Goal: Check status: Check status

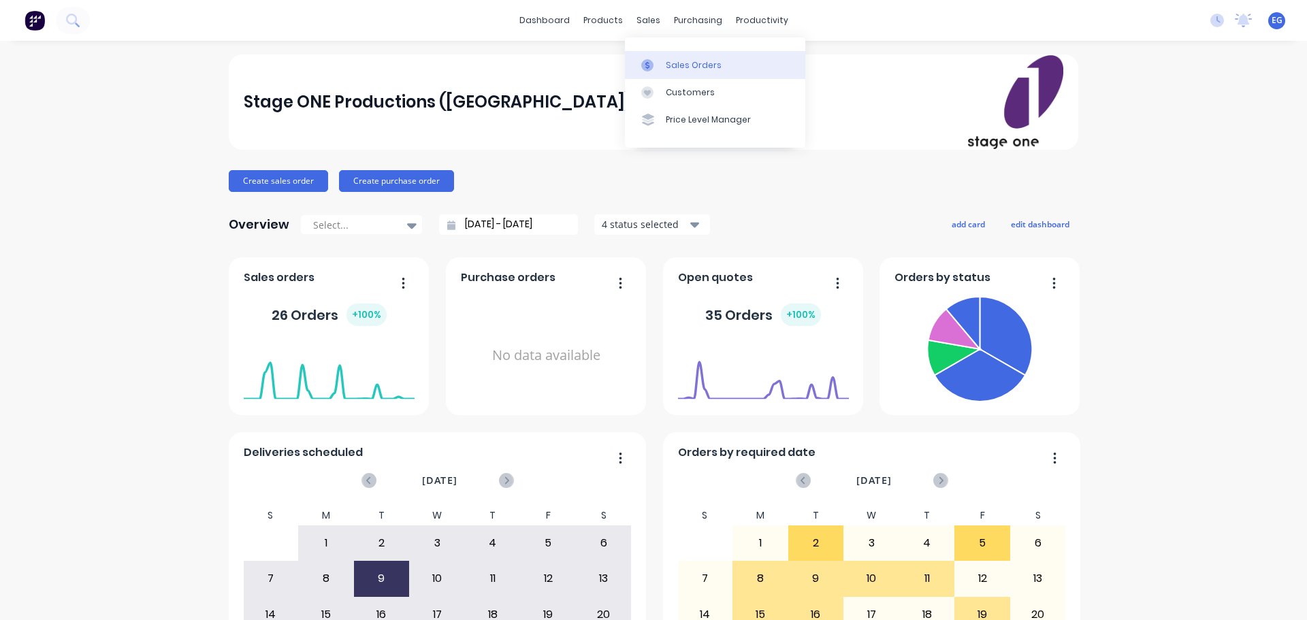
click at [660, 62] on div at bounding box center [651, 65] width 20 height 12
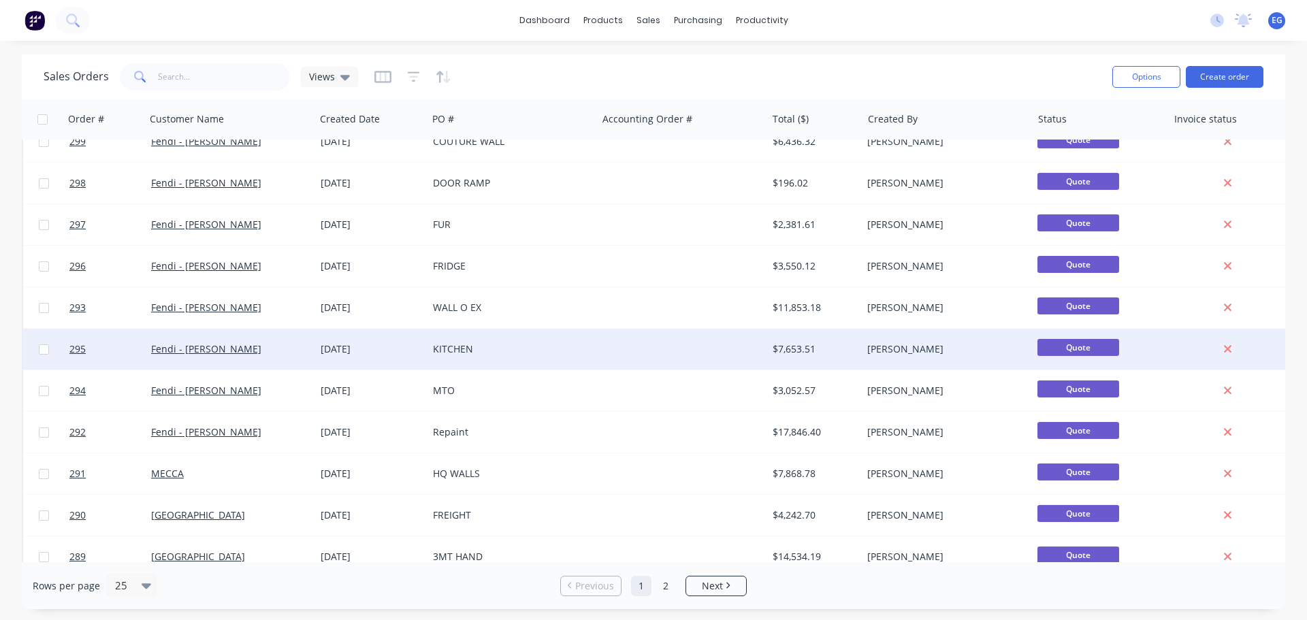
scroll to position [622, 0]
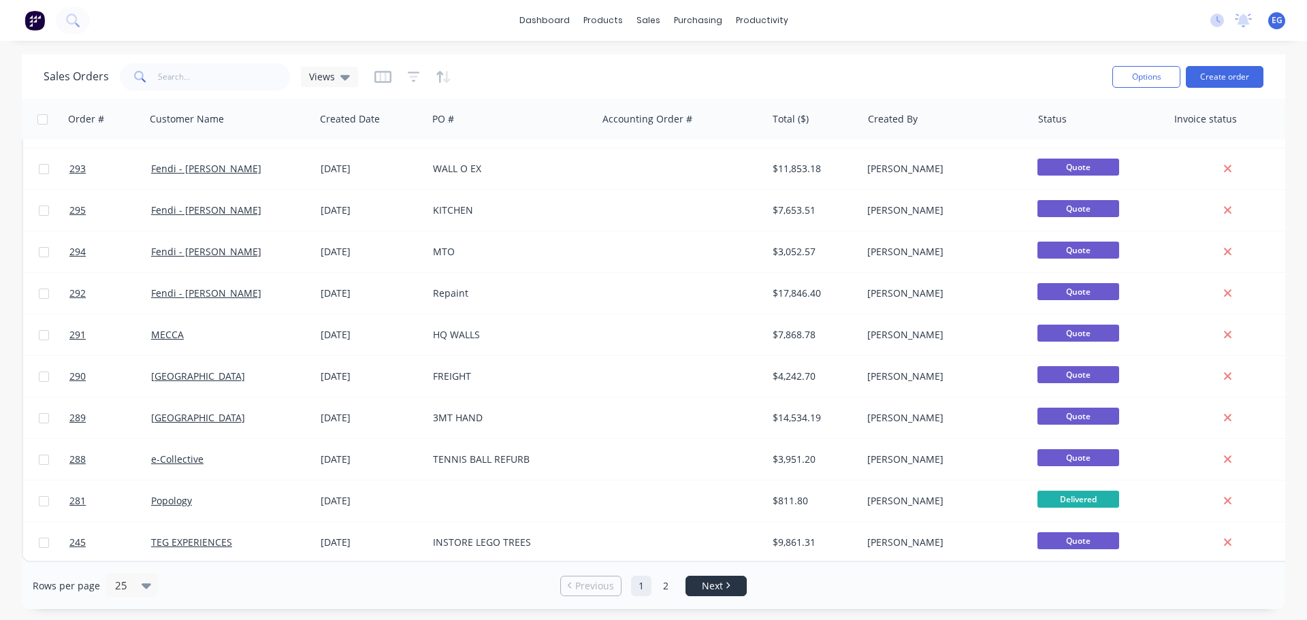
click at [723, 582] on span "Next" at bounding box center [712, 586] width 21 height 14
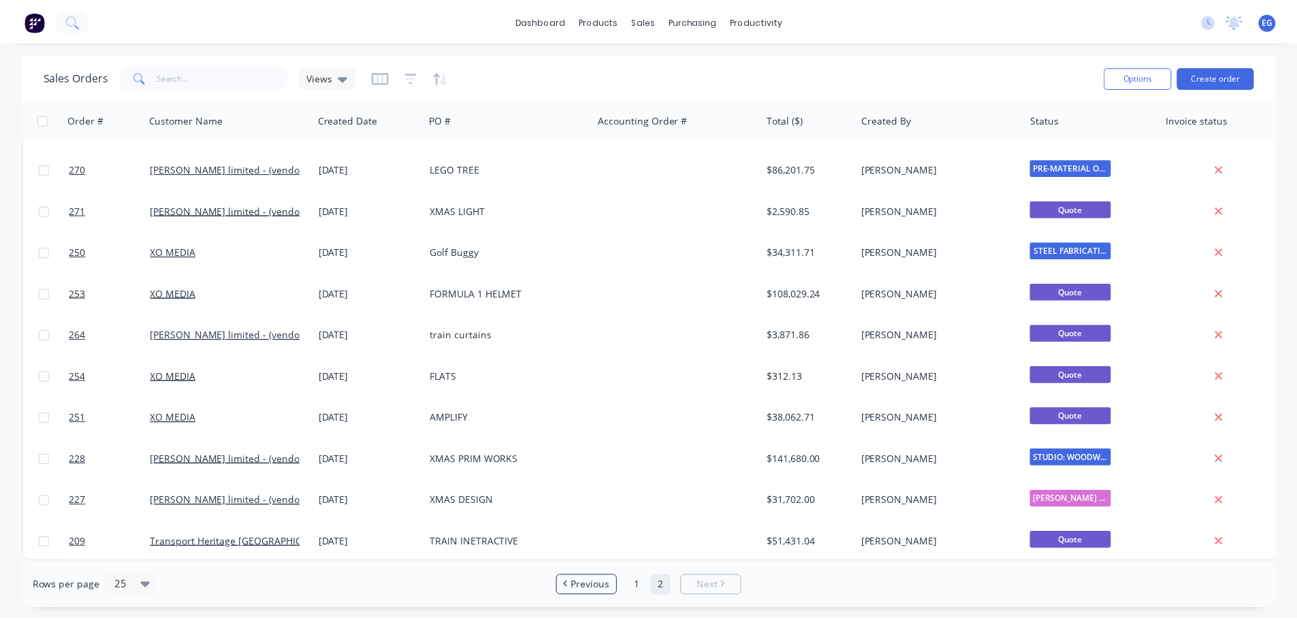
scroll to position [0, 0]
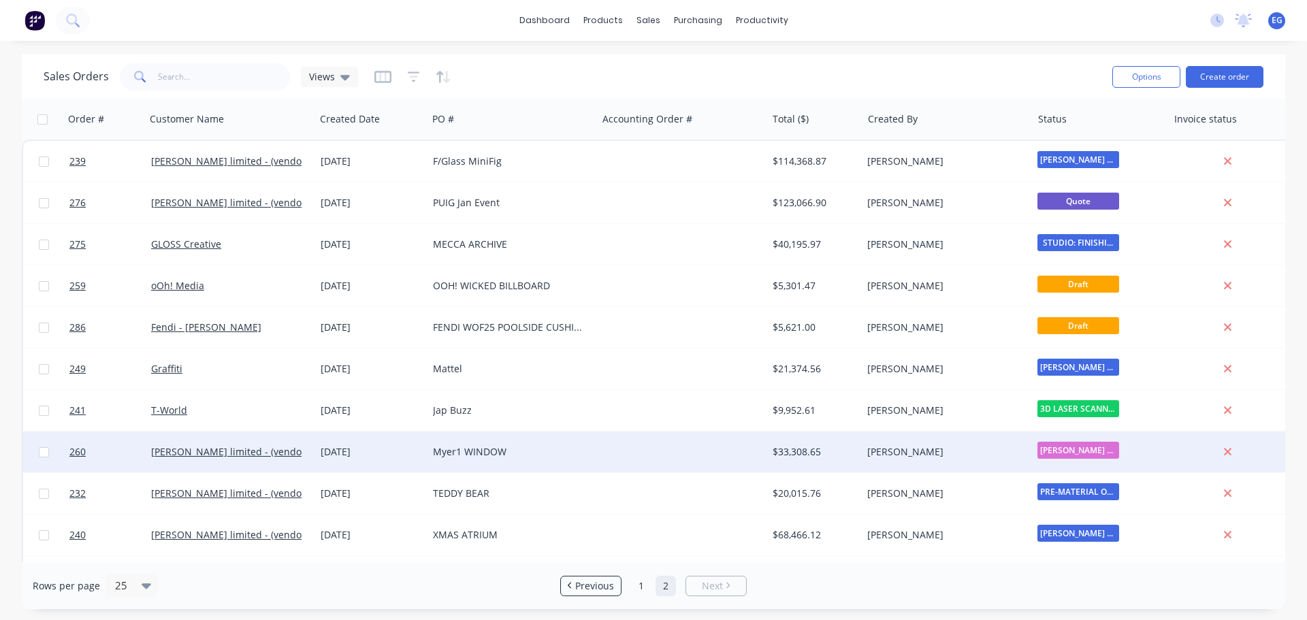
click at [308, 448] on div "[PERSON_NAME] limited - (vendor #7008950)" at bounding box center [230, 452] width 159 height 14
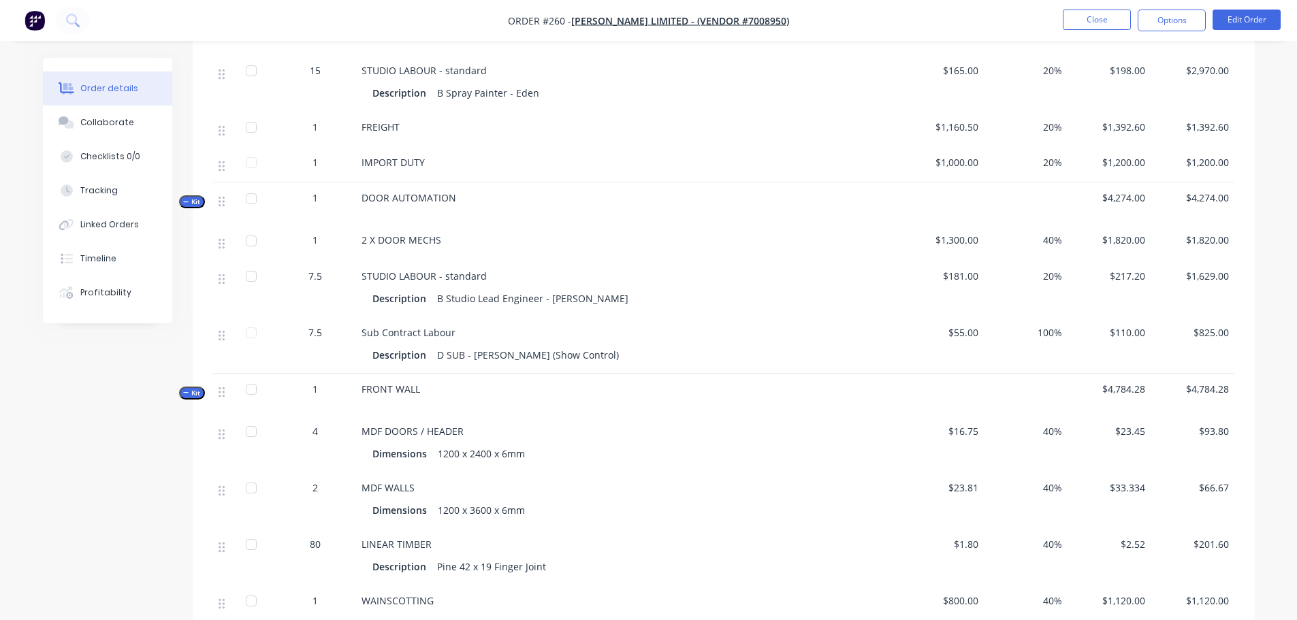
scroll to position [545, 0]
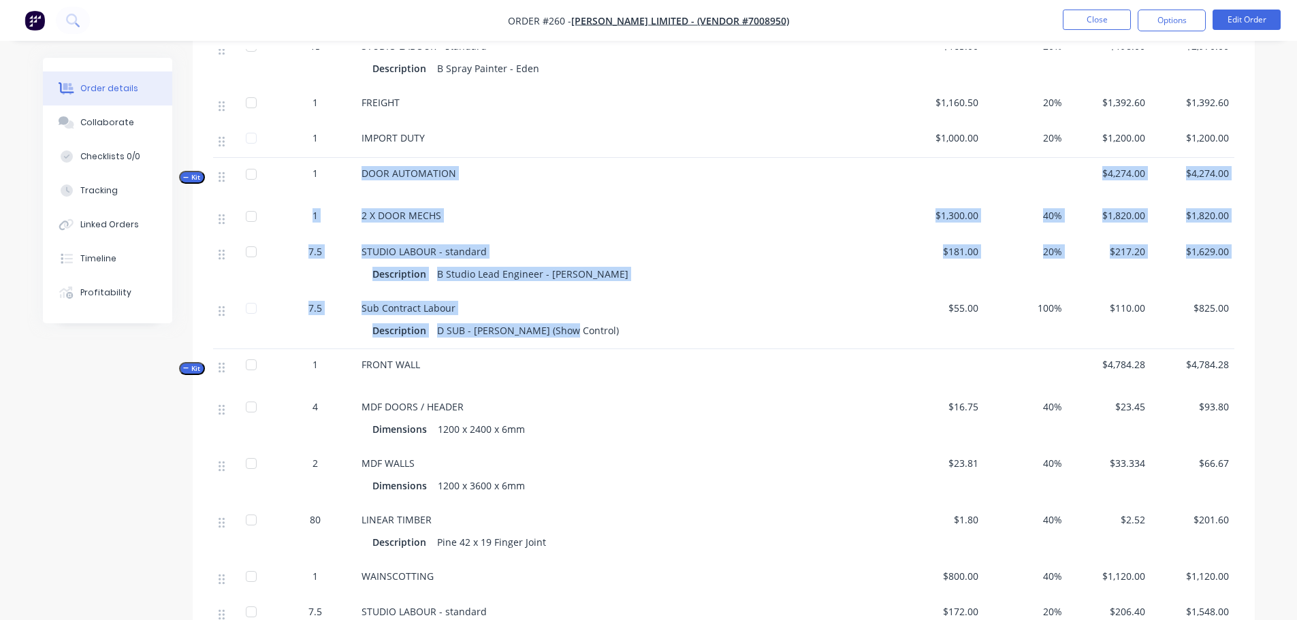
drag, startPoint x: 563, startPoint y: 331, endPoint x: 356, endPoint y: 177, distance: 257.9
click at [356, 177] on div "Kit 1 DOOR AUTOMATION $4,274.00 $4,274.00 1 2 X DOOR MECHS $1,300.00 40% $1,820…" at bounding box center [723, 253] width 1021 height 191
click at [791, 295] on div "Sub Contract Labour Description D SUB - [PERSON_NAME] (Show Control)" at bounding box center [628, 321] width 545 height 57
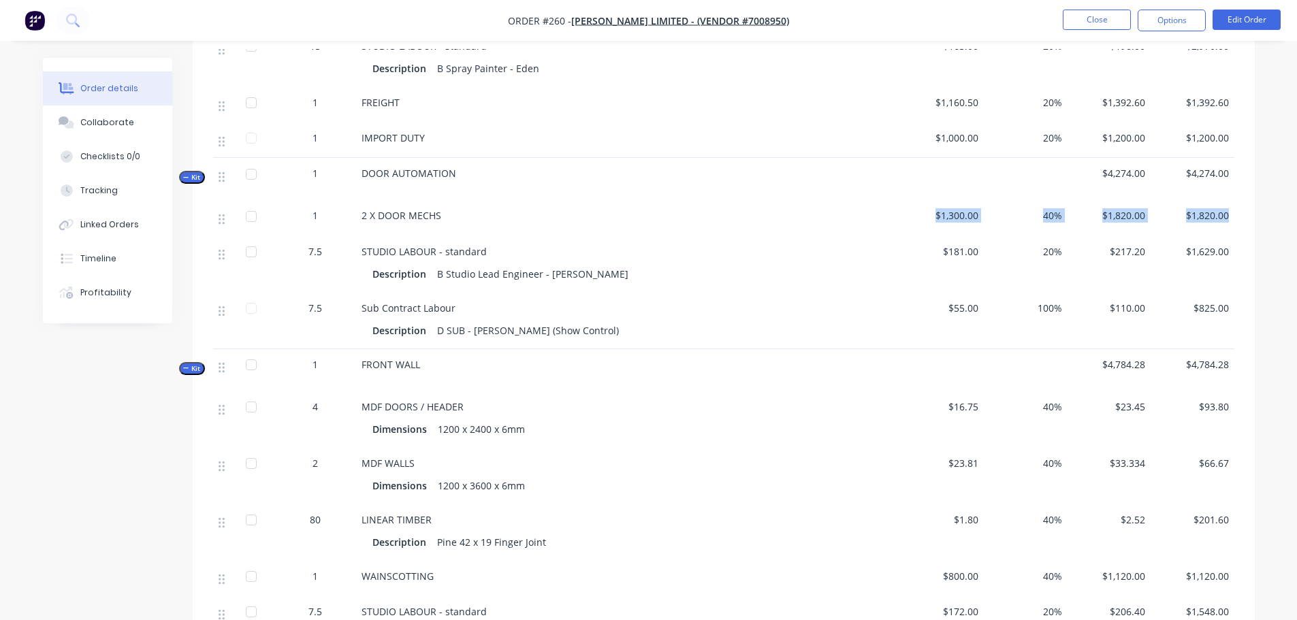
drag, startPoint x: 935, startPoint y: 215, endPoint x: 1249, endPoint y: 216, distance: 313.2
click at [943, 274] on div "$181.00" at bounding box center [943, 264] width 84 height 57
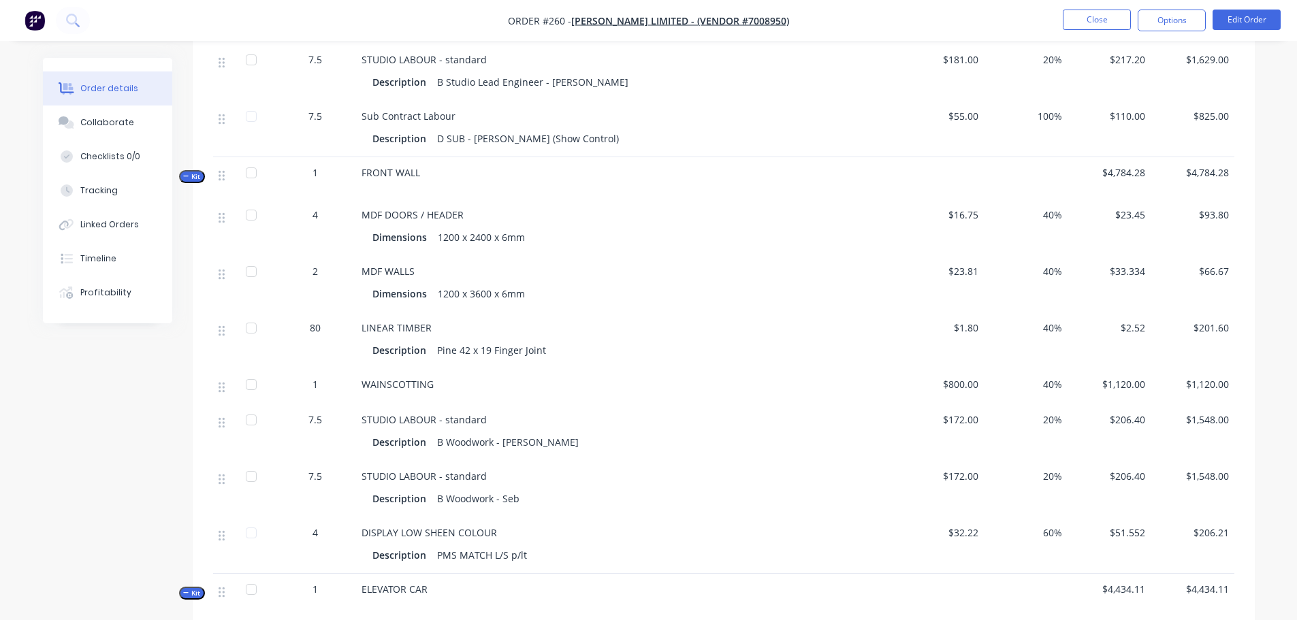
scroll to position [749, 0]
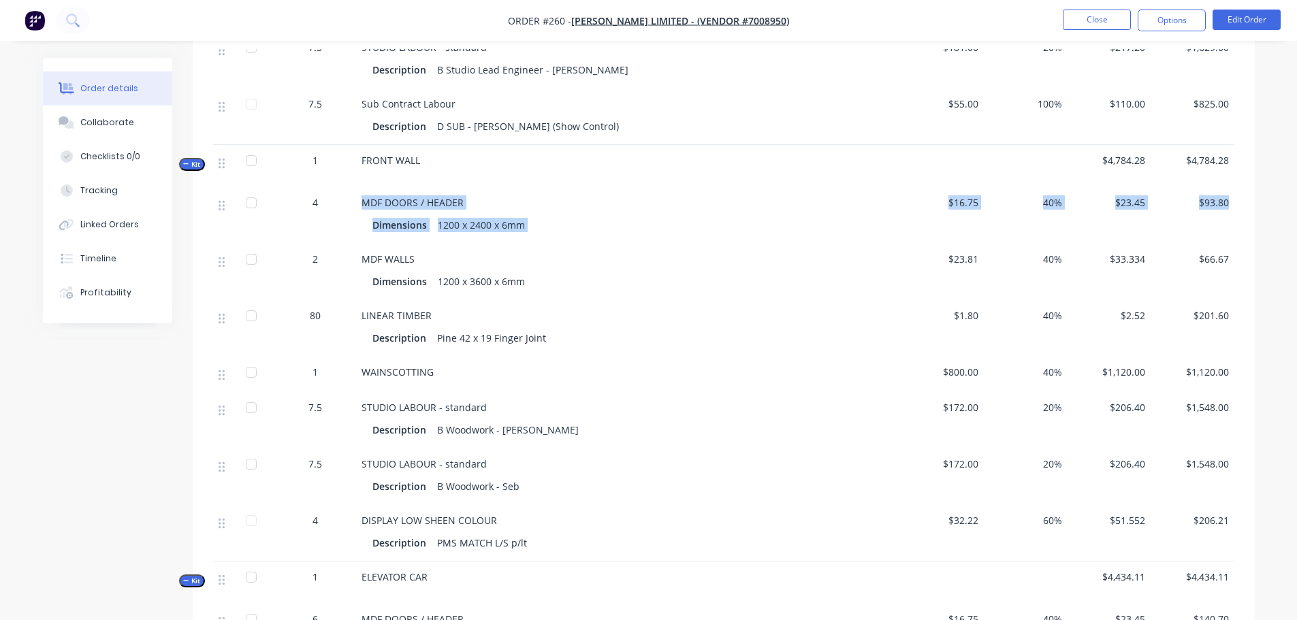
drag, startPoint x: 358, startPoint y: 200, endPoint x: 1240, endPoint y: 212, distance: 881.7
click at [1240, 212] on div "Qty Cost Markup Price Total Kit 1 BALLOONS / 130 $7,997.40 $7,997.40 130 BALLOO…" at bounding box center [724, 576] width 1062 height 1823
click at [1124, 283] on div "$33.334" at bounding box center [1109, 272] width 84 height 57
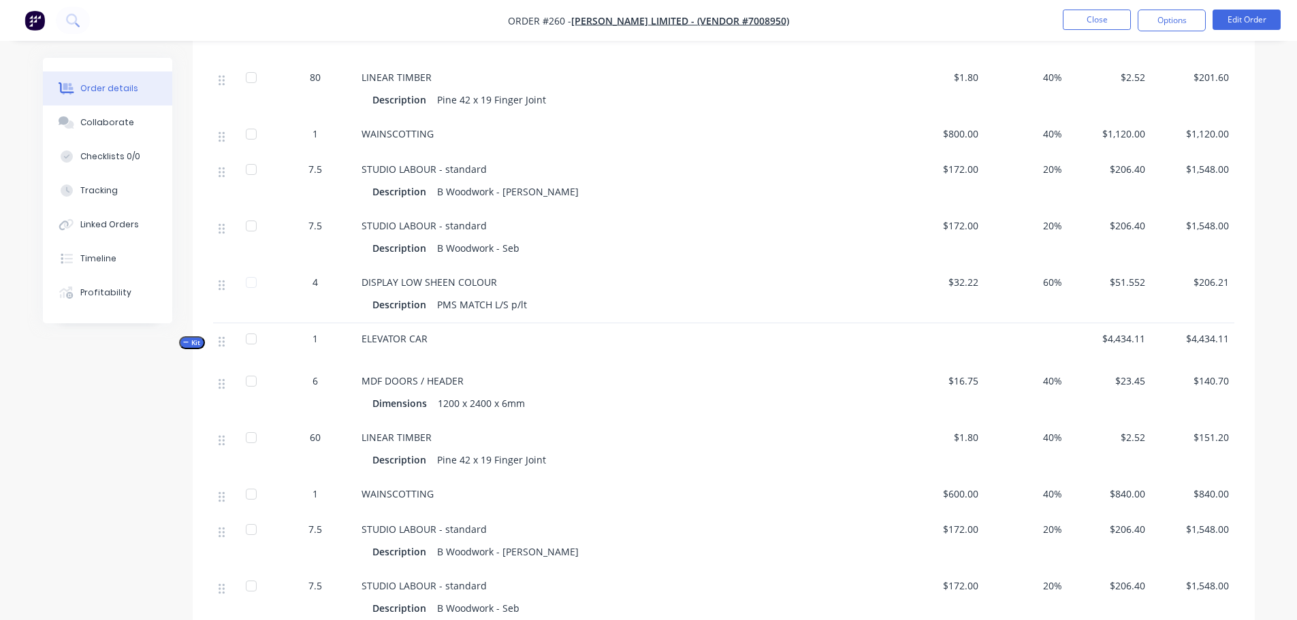
scroll to position [1157, 0]
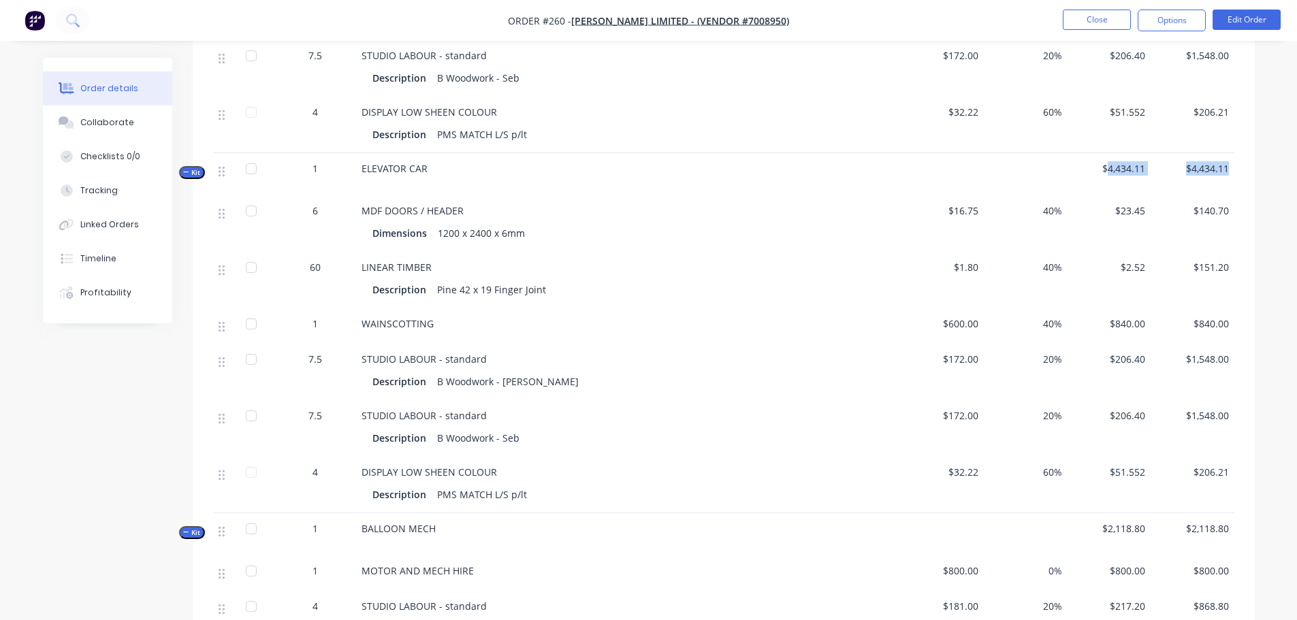
drag, startPoint x: 1129, startPoint y: 170, endPoint x: 1242, endPoint y: 167, distance: 113.0
click at [1242, 167] on div "Qty Cost Markup Price Total Kit 1 BALLOONS / 130 $7,997.40 $7,997.40 130 BALLOO…" at bounding box center [724, 168] width 1062 height 1823
click at [758, 217] on div "MDF DOORS / HEADER" at bounding box center [628, 211] width 534 height 14
drag, startPoint x: 1099, startPoint y: 166, endPoint x: 1257, endPoint y: 188, distance: 159.4
click at [1257, 188] on div "Order details Collaborate Checklists 0/0 Tracking Linked Orders Timeline Profit…" at bounding box center [648, 112] width 1239 height 2422
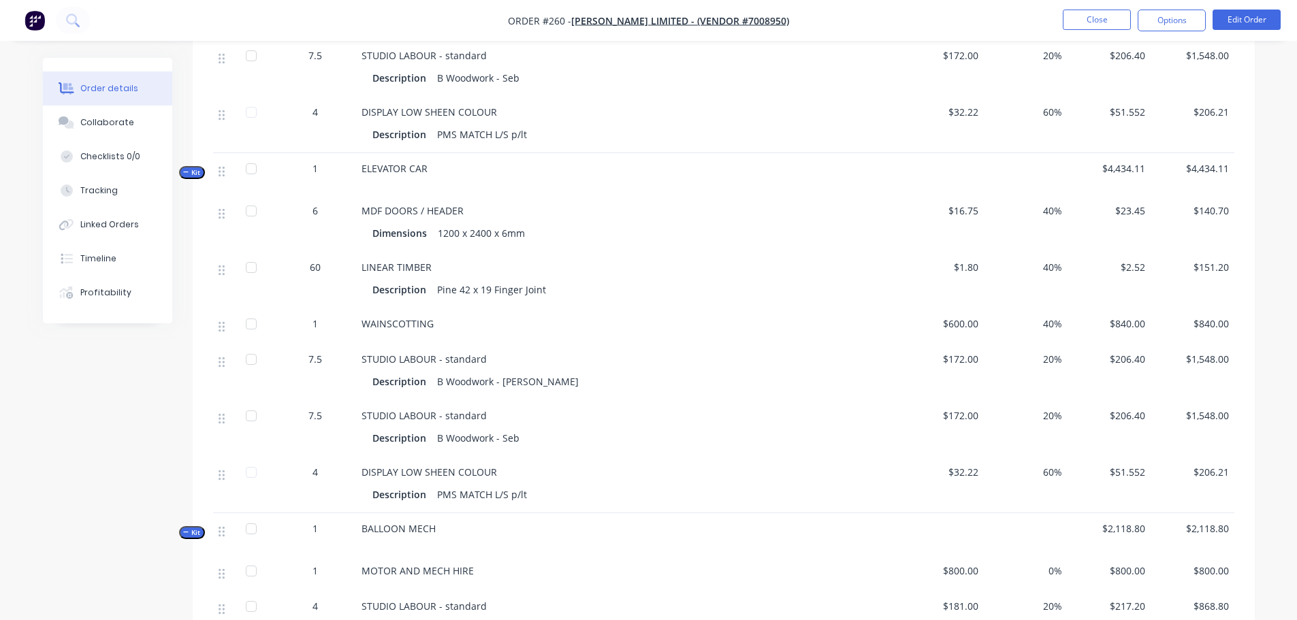
click at [598, 197] on div "MDF DOORS / HEADER Dimensions 1200 x 2400 x 6mm" at bounding box center [628, 223] width 545 height 57
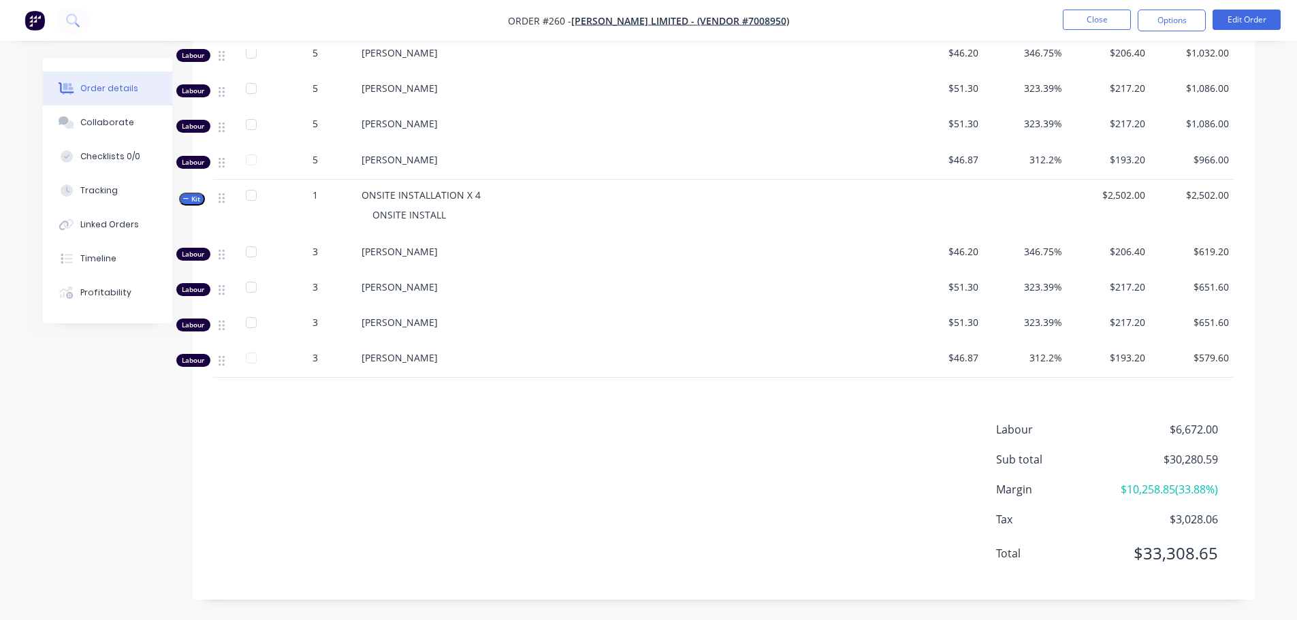
scroll to position [1876, 0]
